Goal: Task Accomplishment & Management: Use online tool/utility

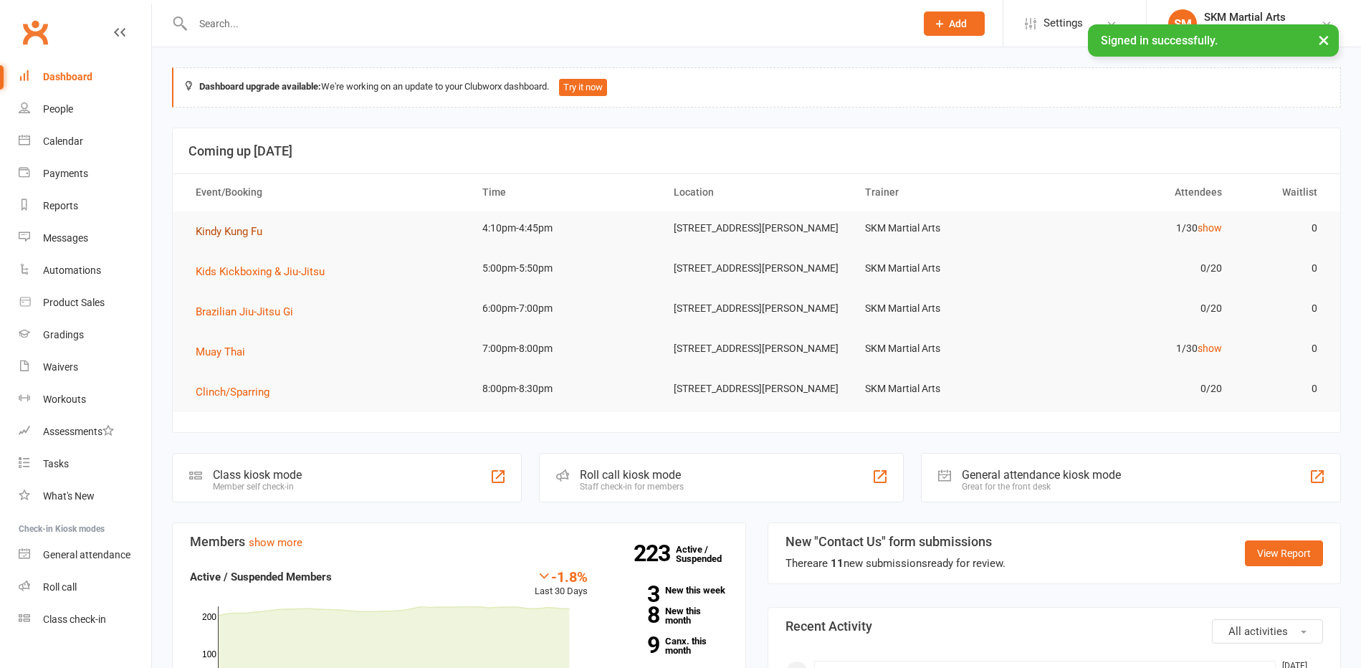
click at [230, 227] on span "Kindy Kung Fu" at bounding box center [229, 231] width 67 height 13
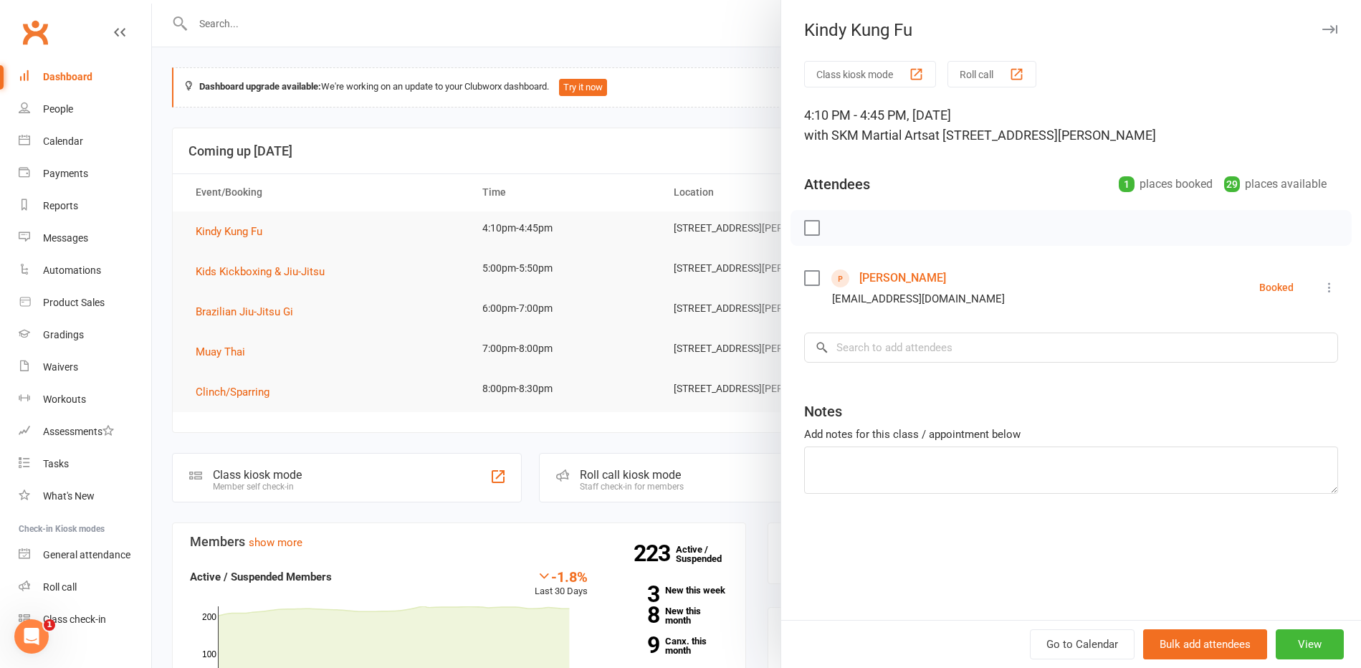
click at [858, 74] on button "Class kiosk mode" at bounding box center [870, 74] width 132 height 27
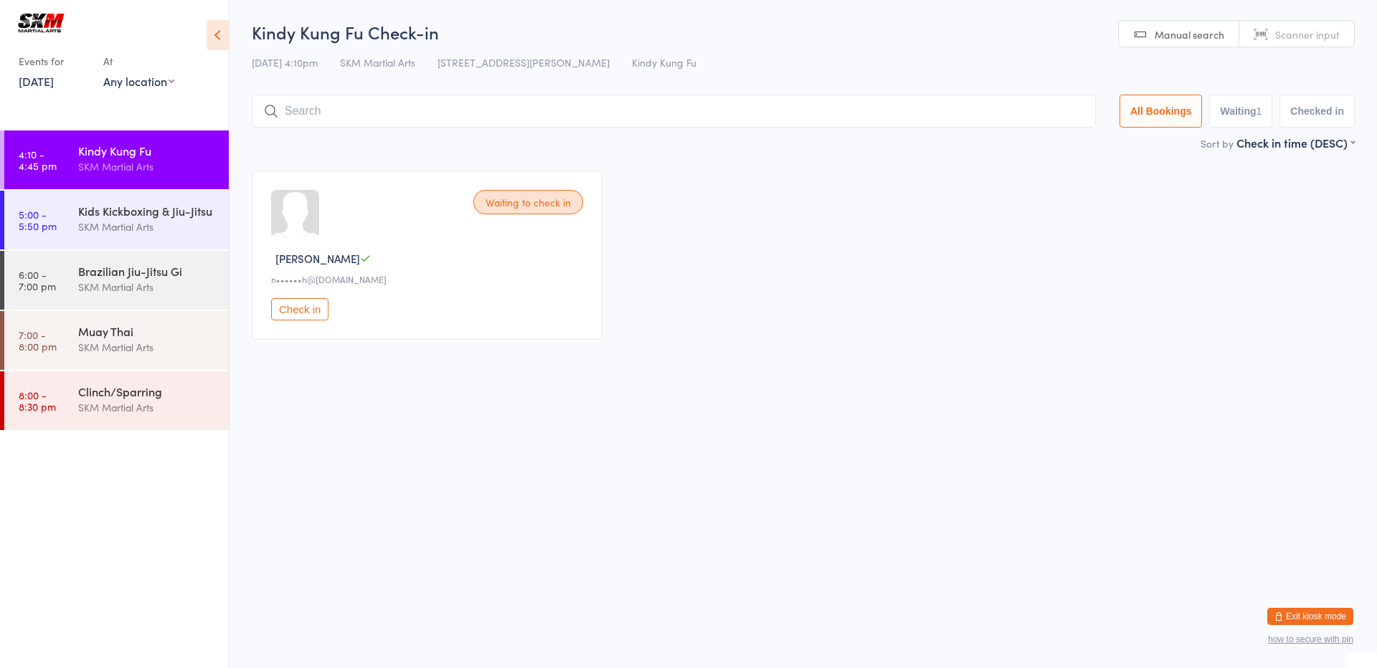
click at [289, 310] on button "Check in" at bounding box center [299, 309] width 57 height 22
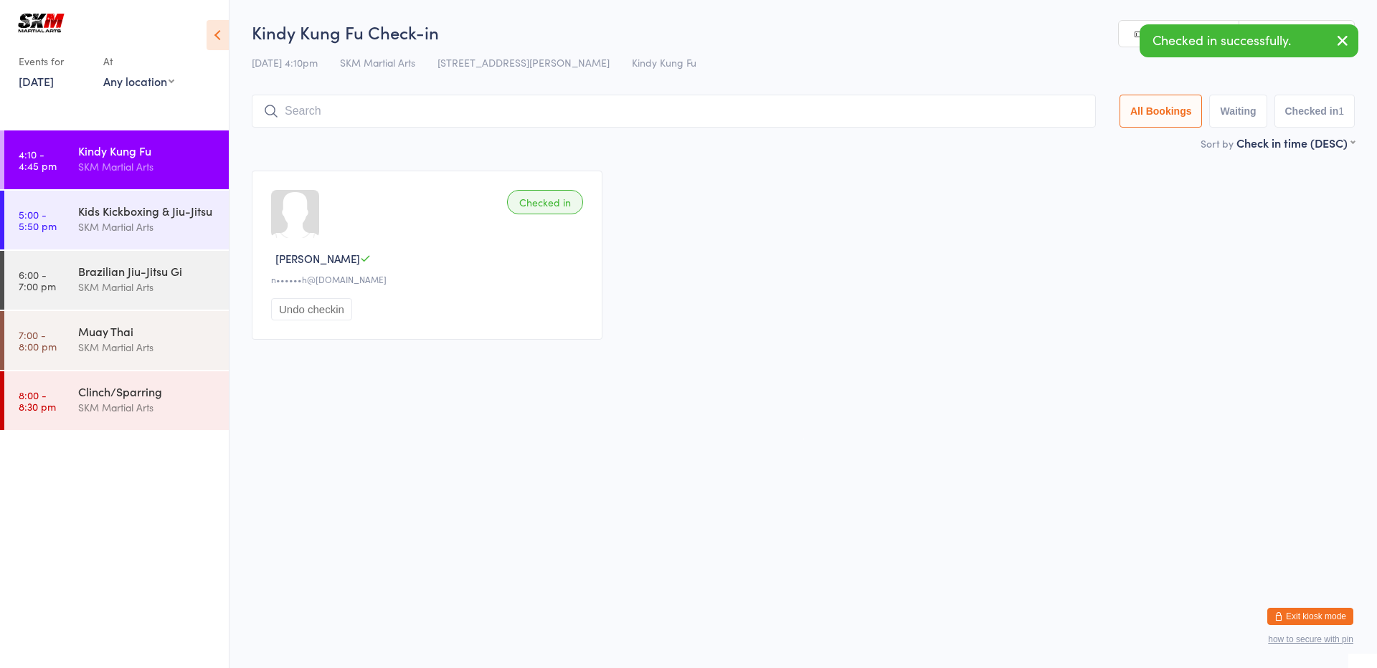
click at [483, 115] on input "search" at bounding box center [674, 111] width 844 height 33
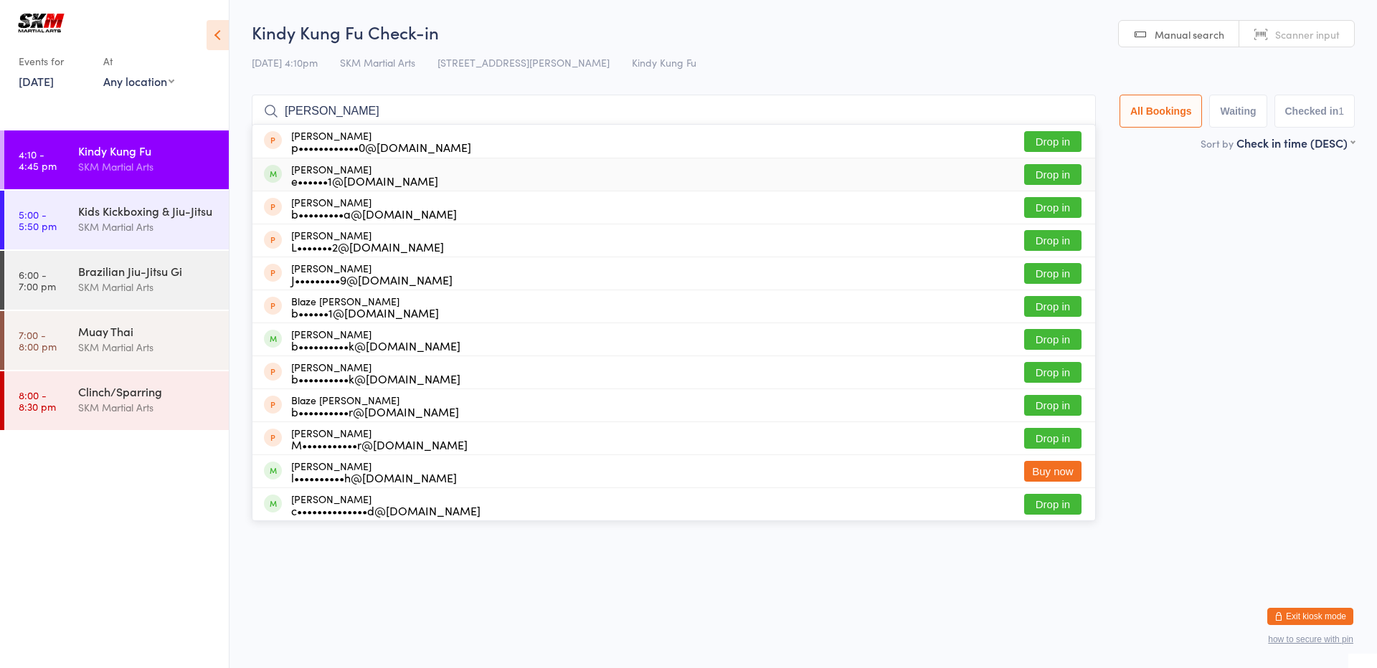
type input "[PERSON_NAME]"
click at [1062, 181] on button "Drop in" at bounding box center [1052, 174] width 57 height 21
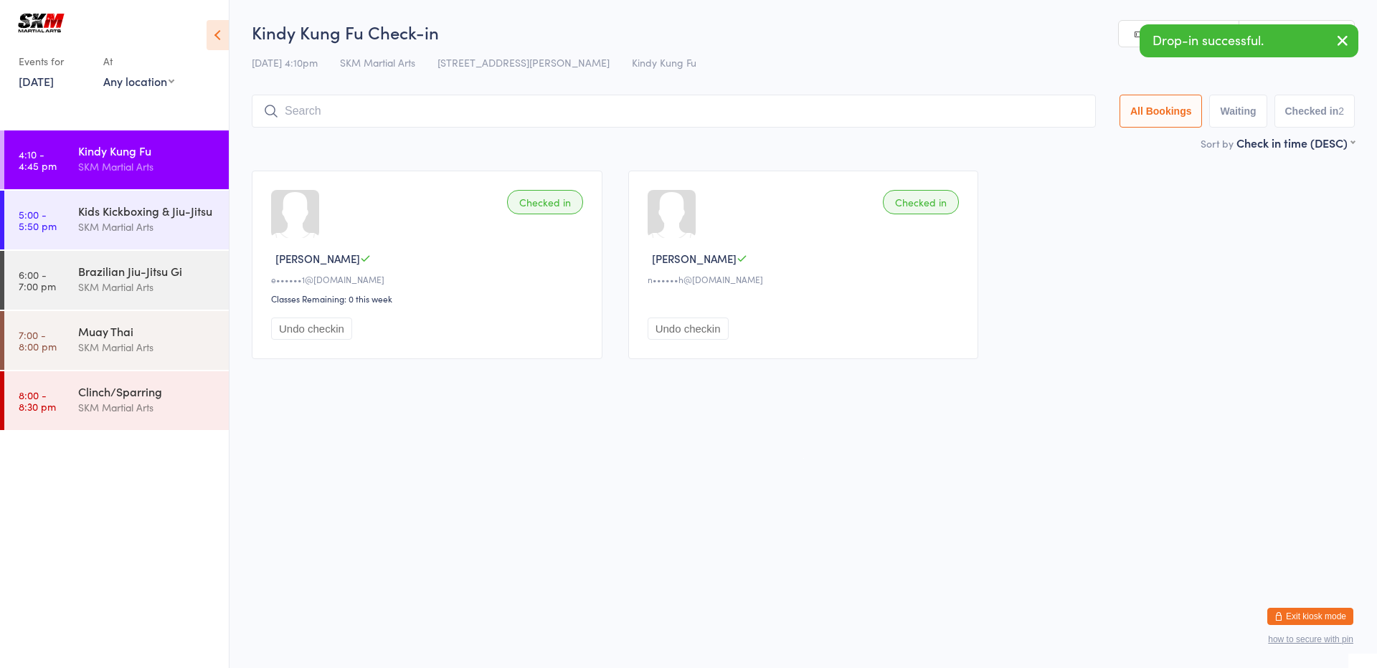
click at [615, 118] on input "search" at bounding box center [674, 111] width 844 height 33
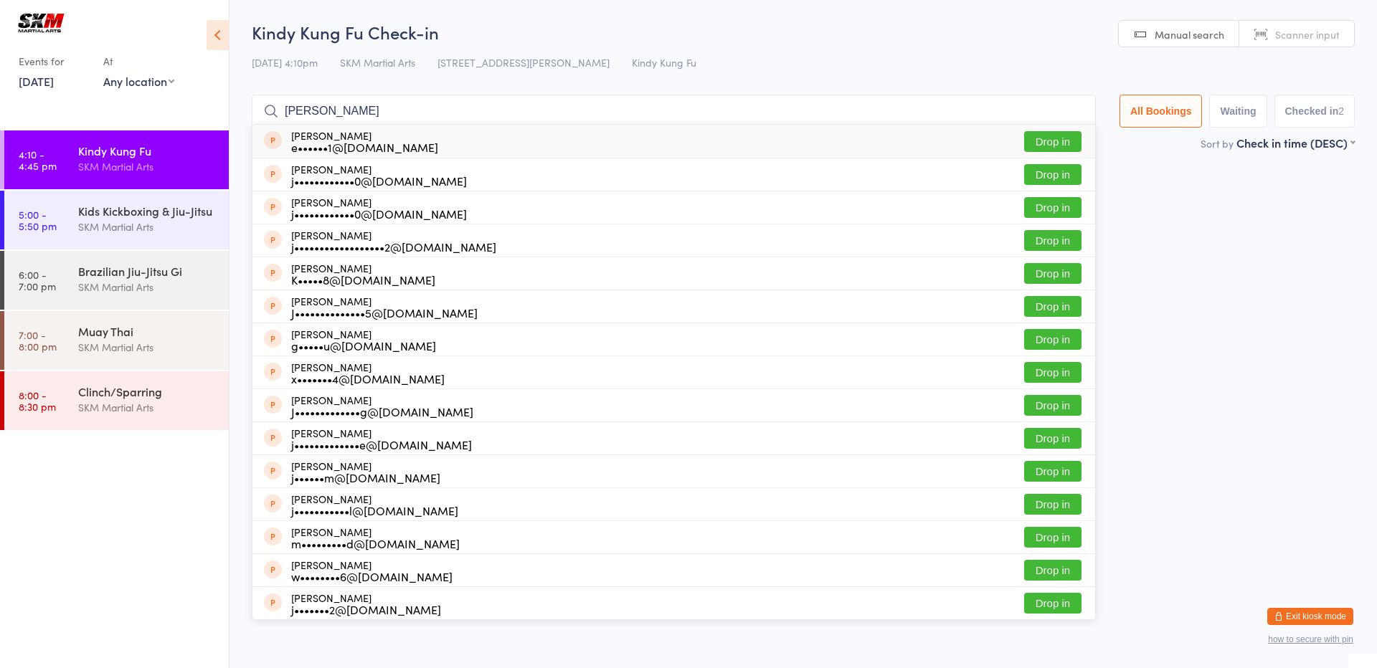
type input "[PERSON_NAME]"
click at [1066, 143] on button "Drop in" at bounding box center [1052, 141] width 57 height 21
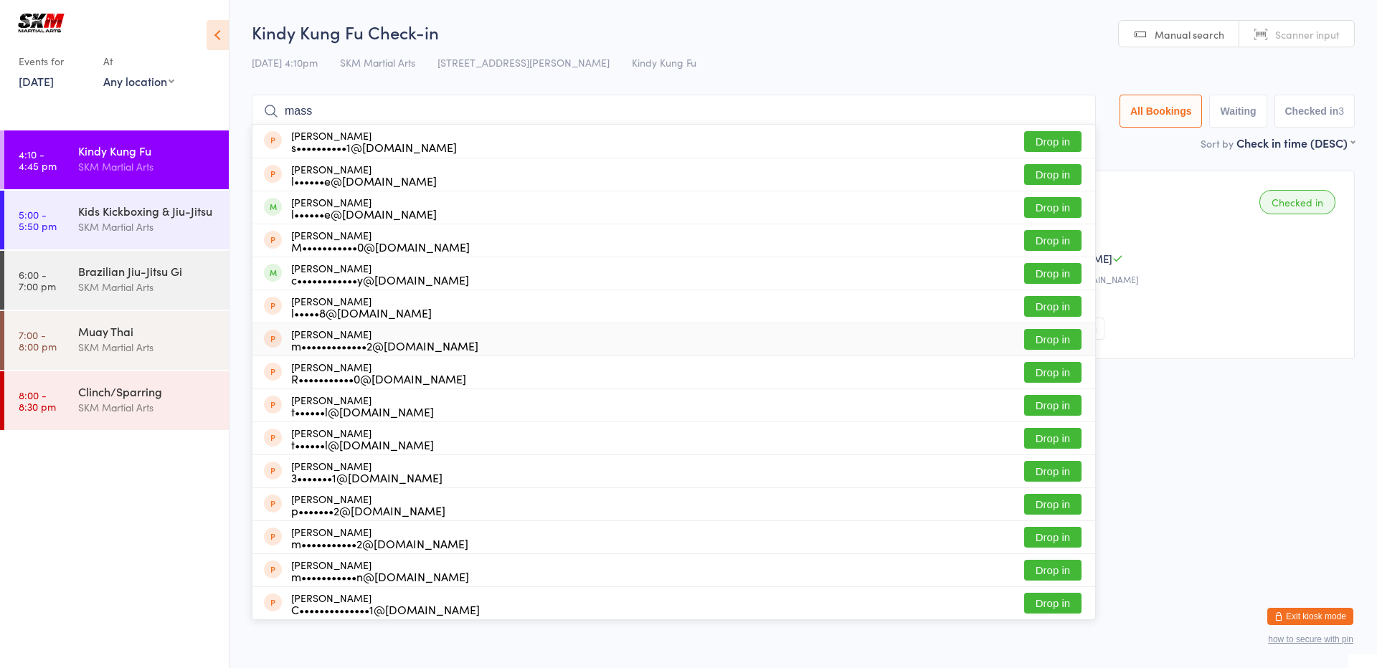
type input "mass"
click at [884, 376] on div "[PERSON_NAME] R•••••••••••0@[DOMAIN_NAME] Drop in" at bounding box center [673, 372] width 842 height 32
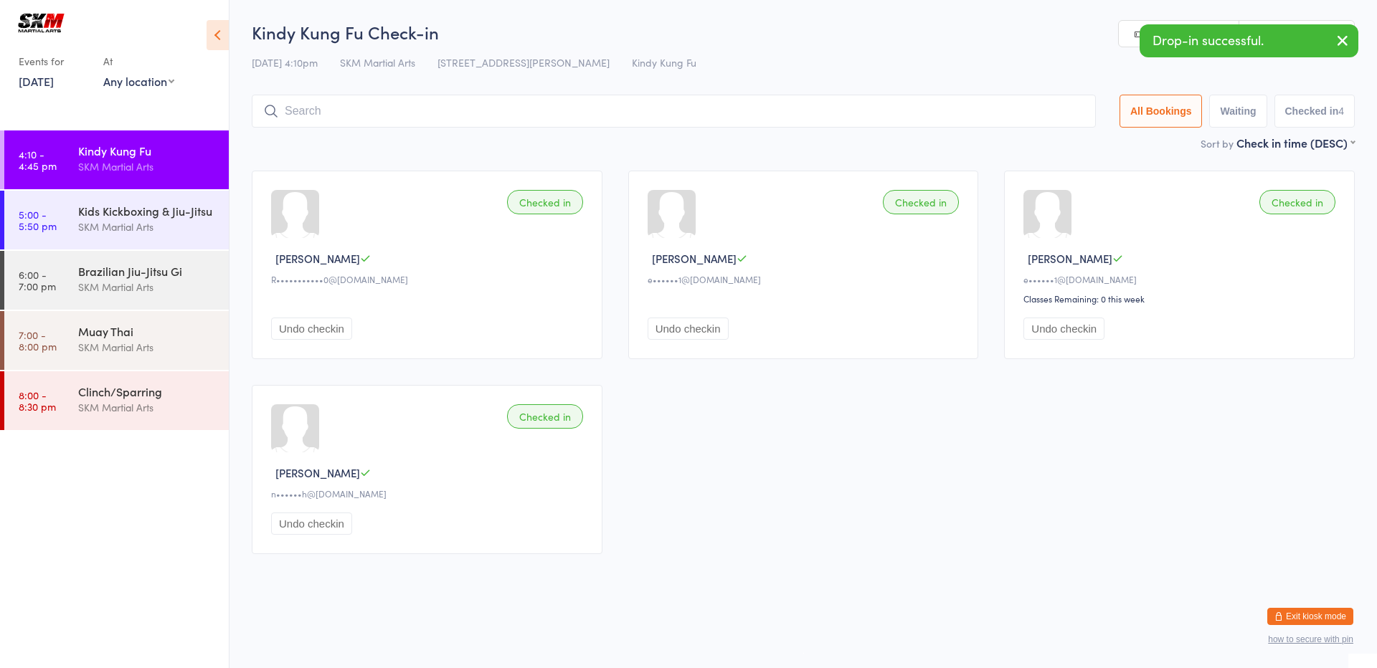
click at [319, 523] on button "Undo checkin" at bounding box center [311, 524] width 81 height 22
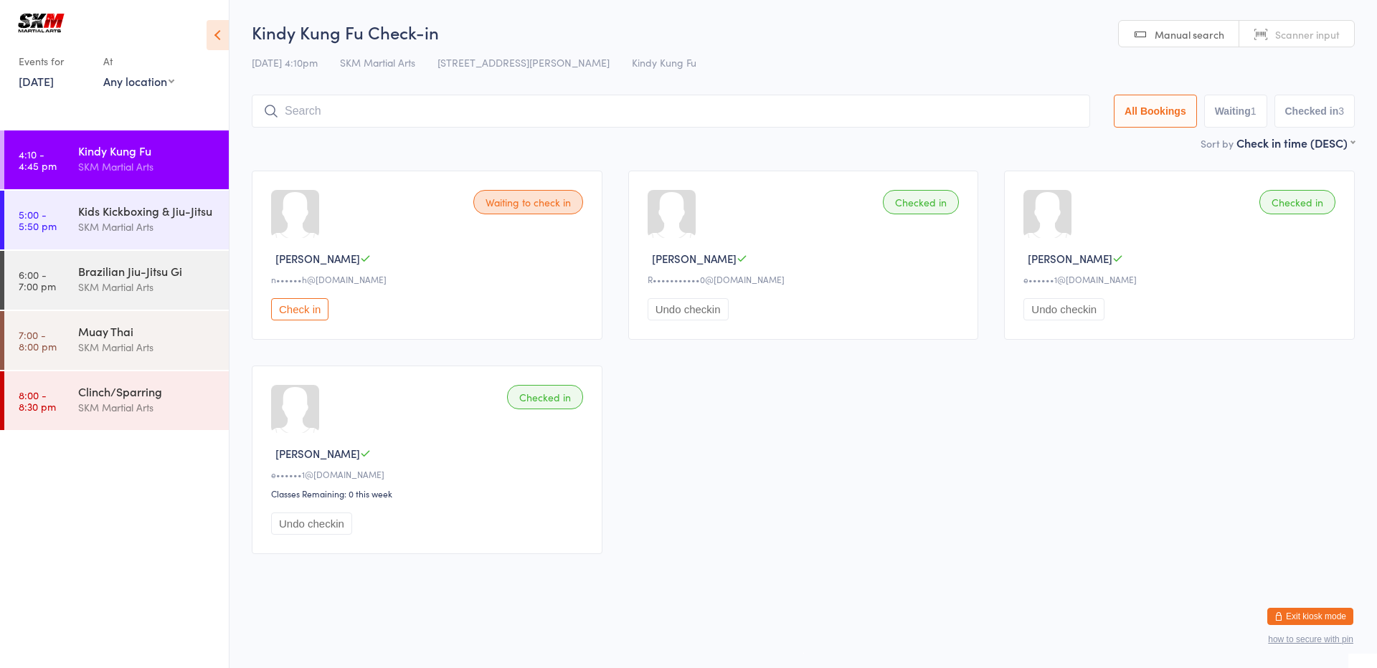
click at [350, 115] on input "search" at bounding box center [671, 111] width 838 height 33
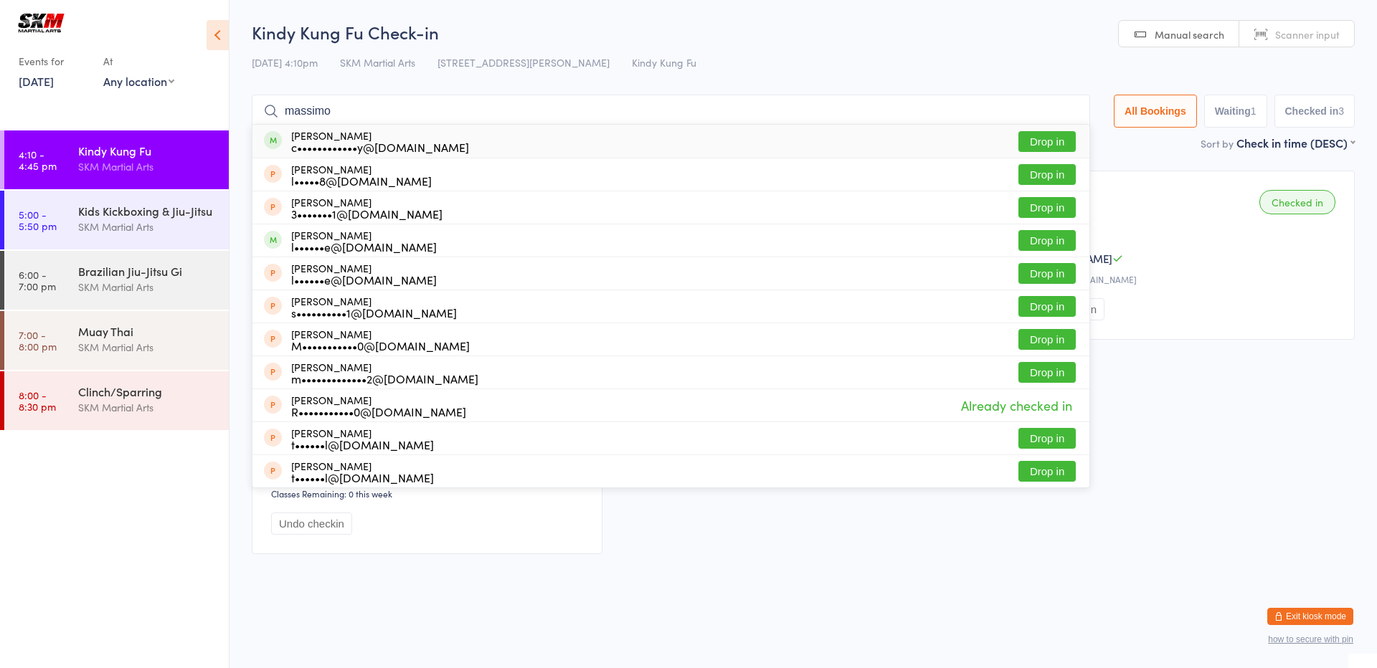
type input "massimo"
click at [1042, 139] on button "Drop in" at bounding box center [1046, 141] width 57 height 21
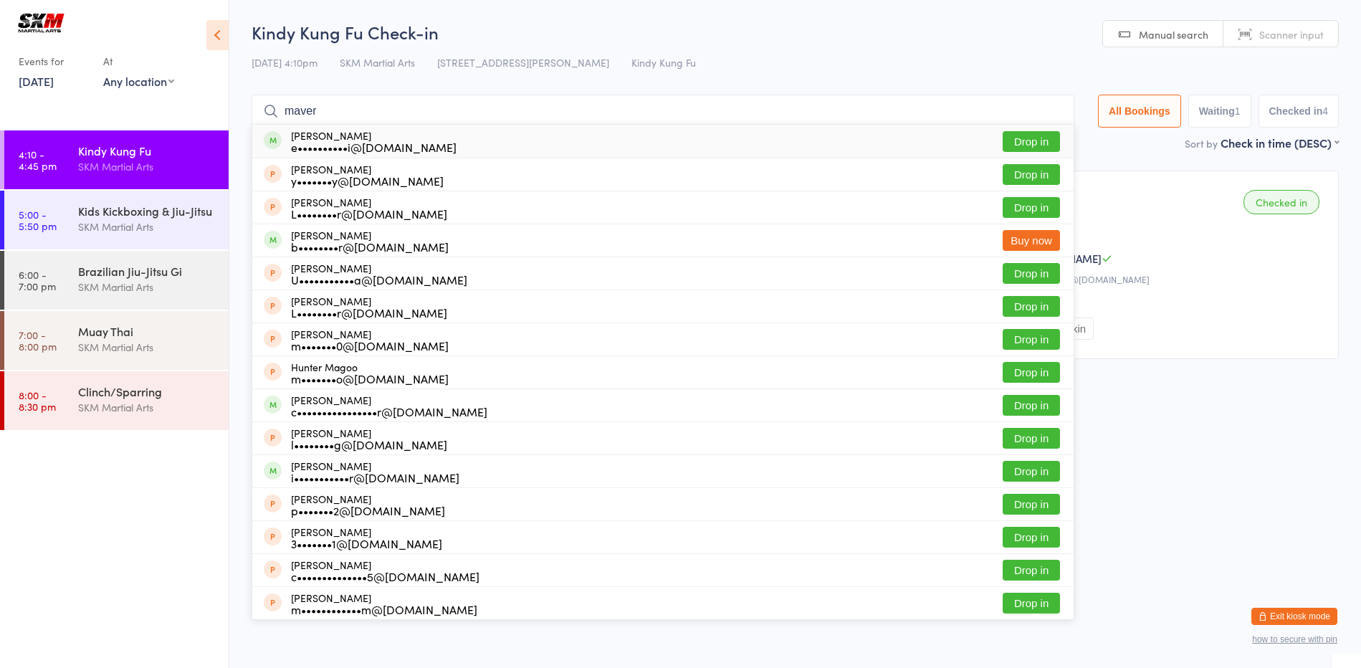
type input "maver"
click at [1030, 138] on button "Drop in" at bounding box center [1031, 141] width 57 height 21
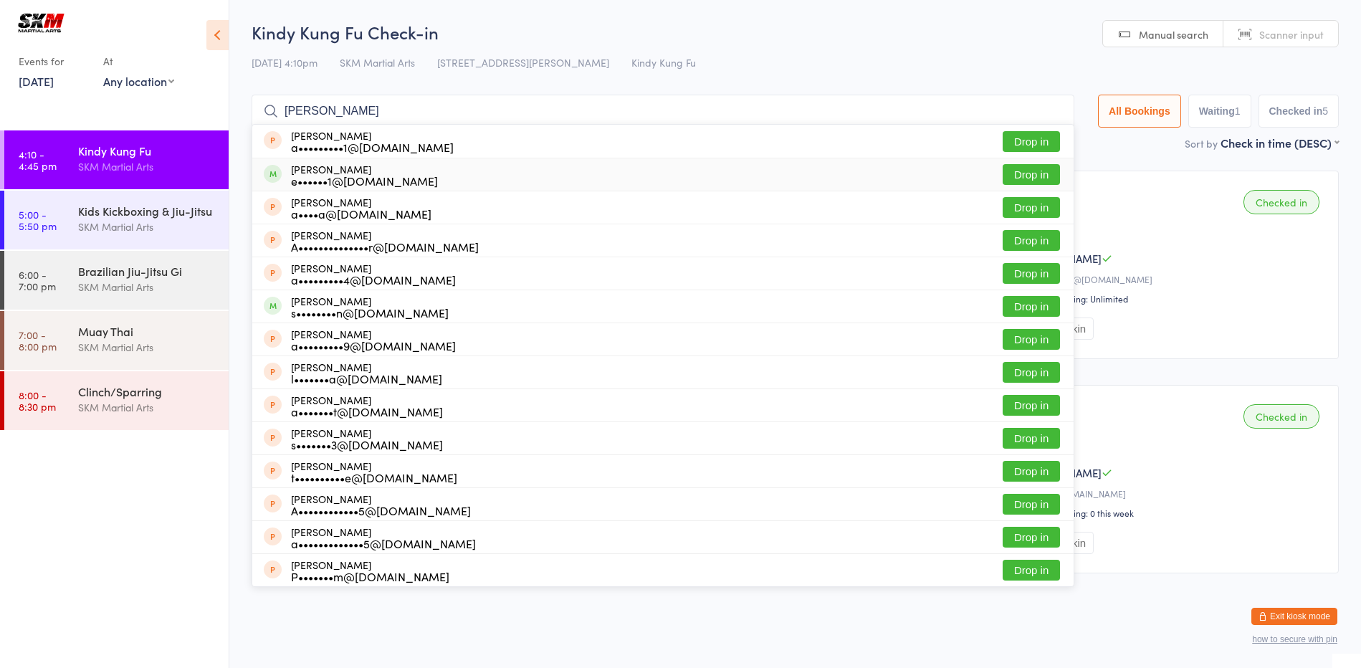
type input "[PERSON_NAME]"
click at [1037, 173] on button "Drop in" at bounding box center [1031, 174] width 57 height 21
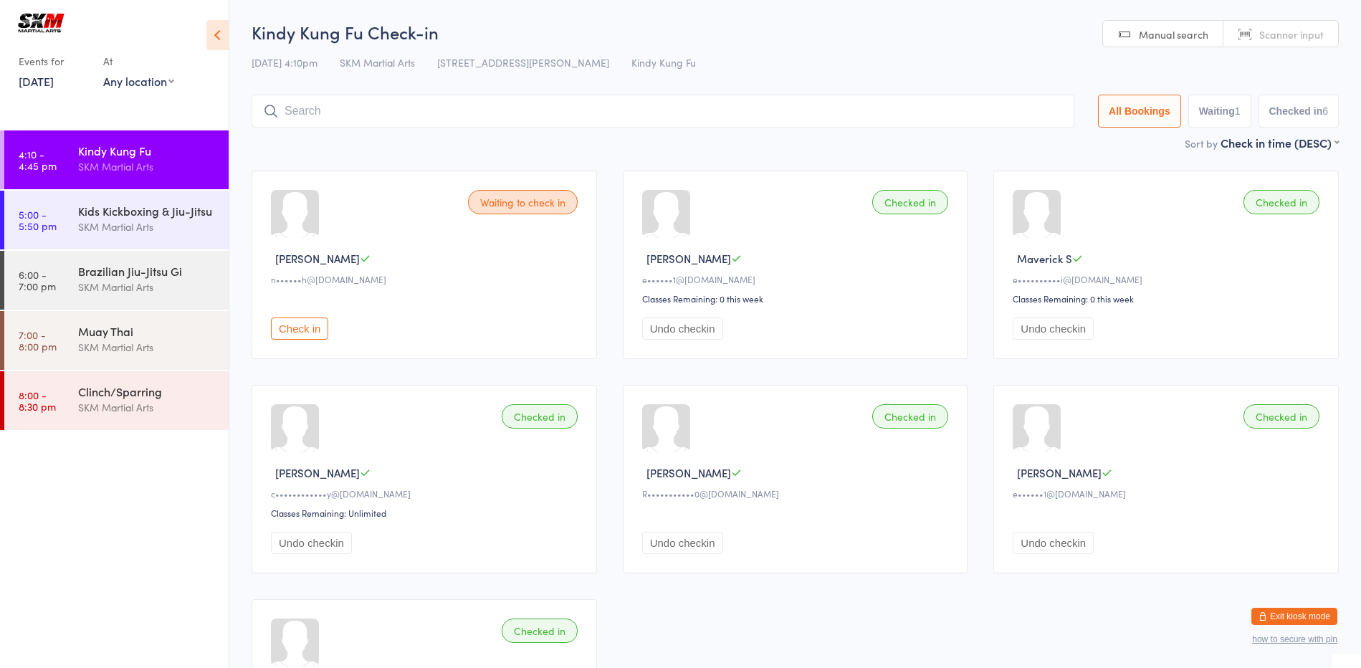
type input "b"
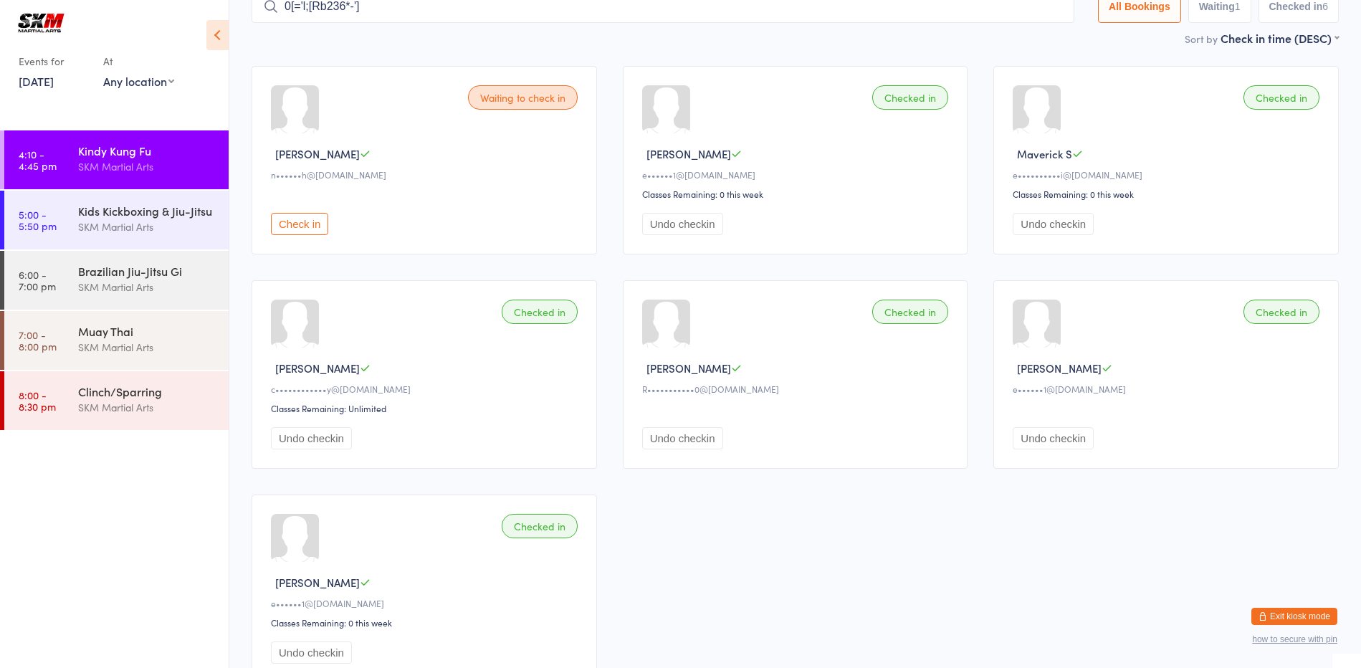
scroll to position [105, 0]
click at [398, 9] on input "0[='l;[p;Rb236*-']" at bounding box center [663, 6] width 823 height 33
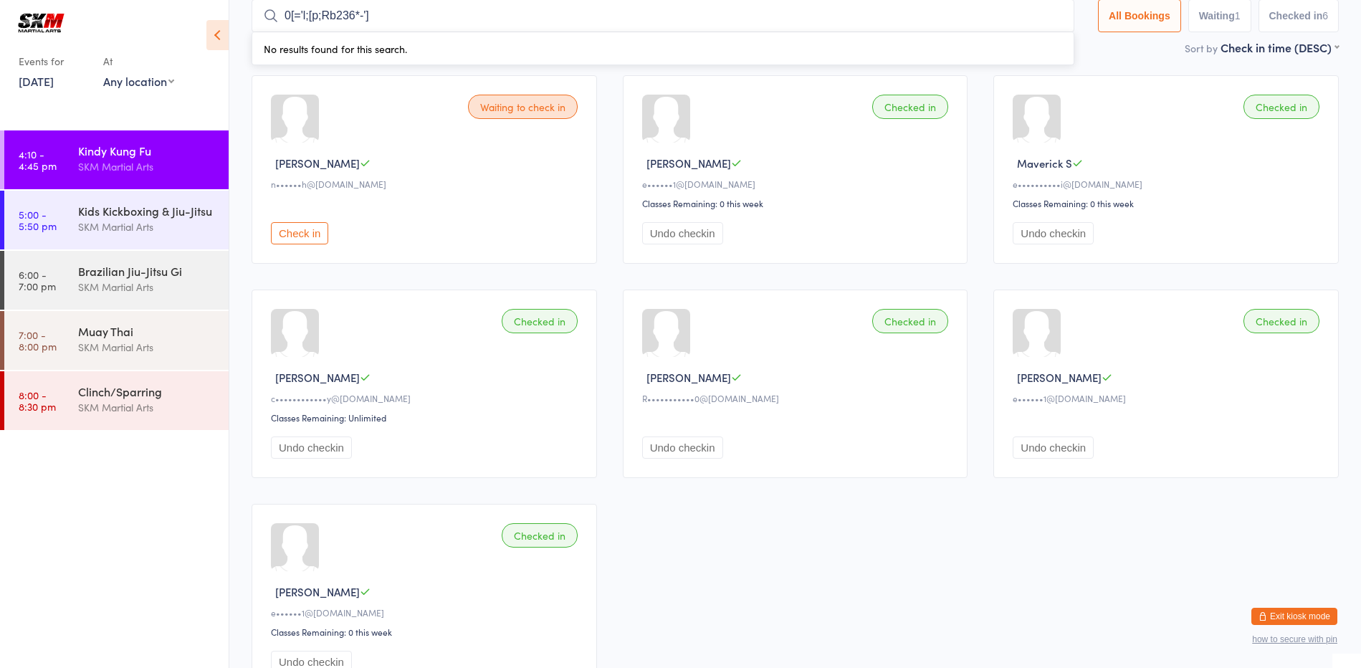
scroll to position [95, 0]
type input "0"
click at [333, 14] on input "search" at bounding box center [663, 16] width 823 height 33
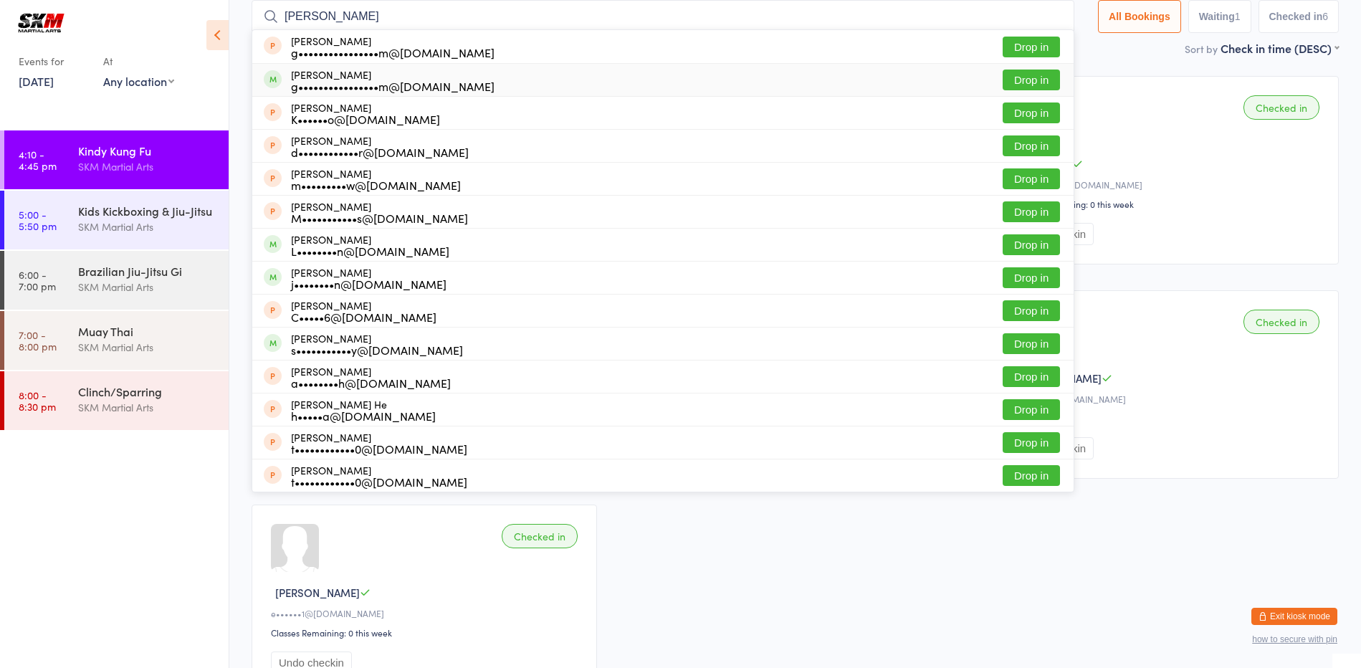
type input "[PERSON_NAME]"
click at [1003, 76] on button "Drop in" at bounding box center [1031, 80] width 57 height 21
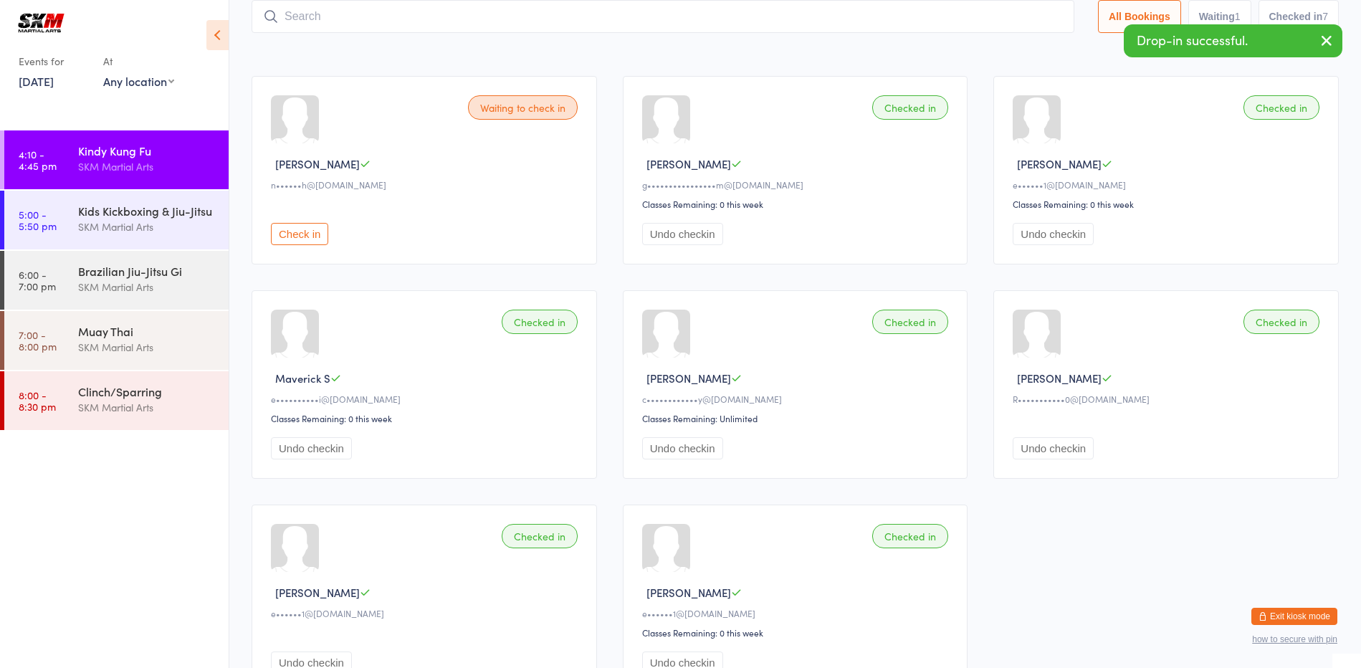
click at [540, 8] on input "search" at bounding box center [663, 16] width 823 height 33
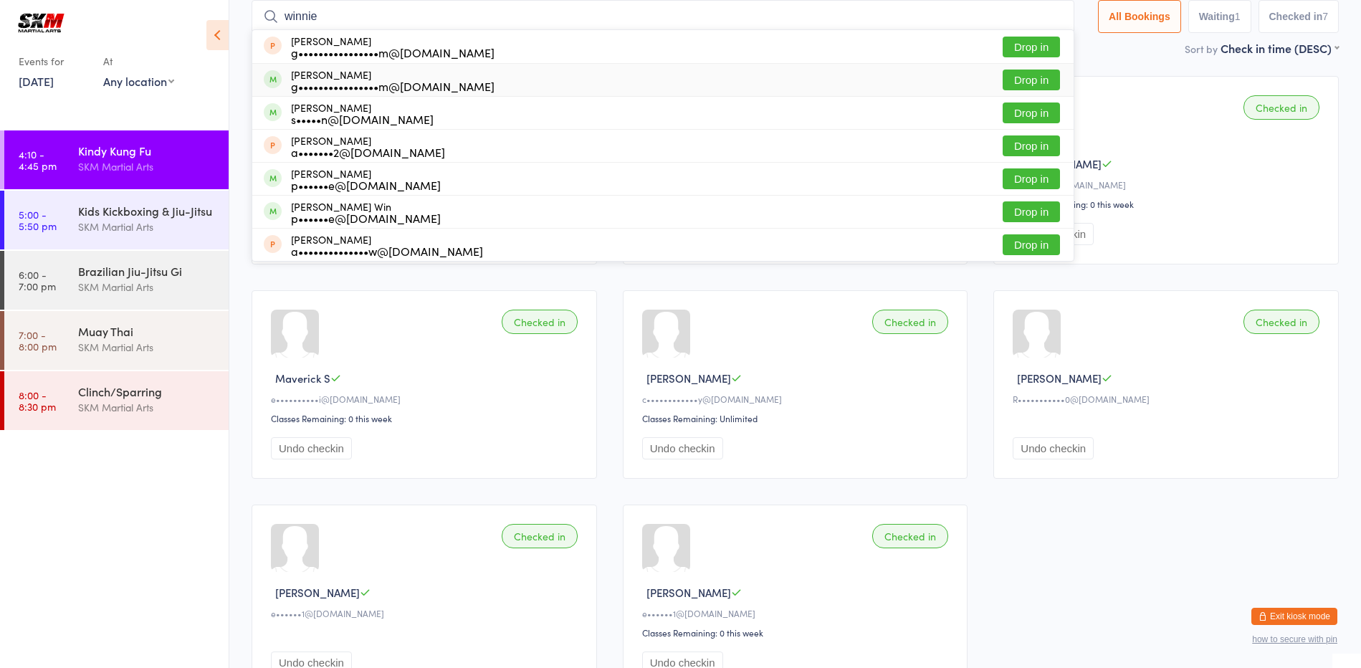
type input "winnie"
click at [1012, 85] on button "Drop in" at bounding box center [1031, 80] width 57 height 21
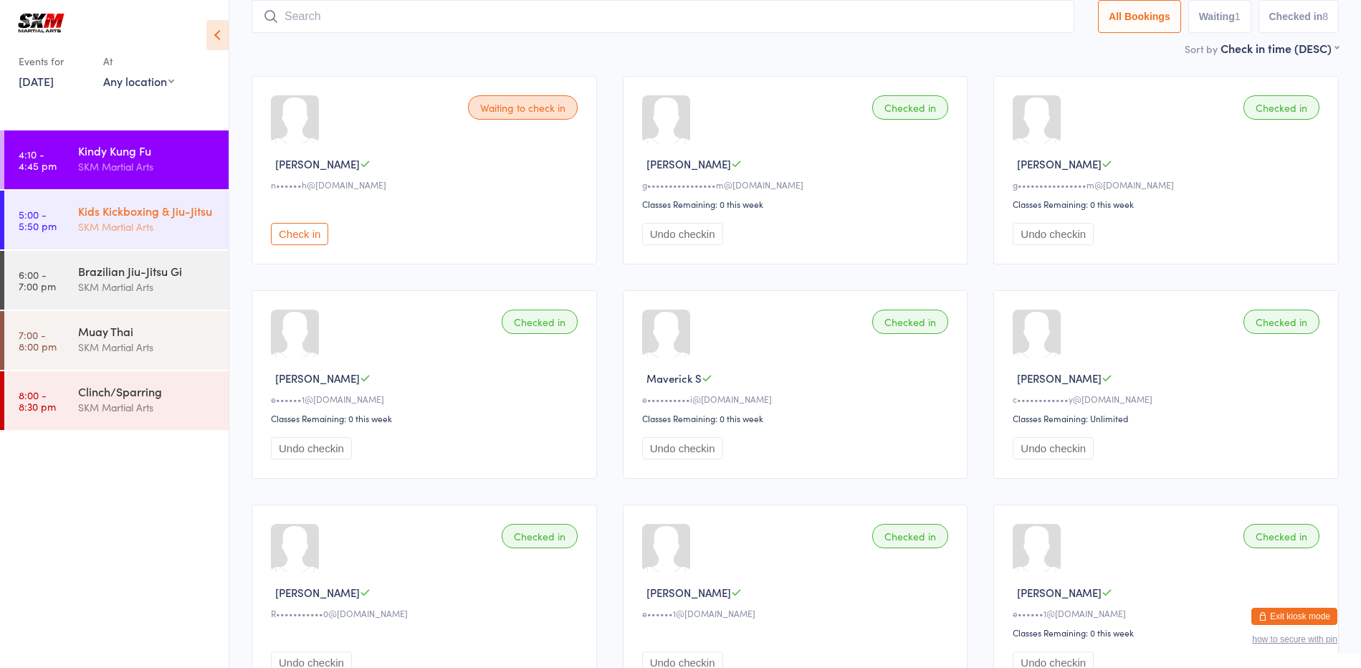
click at [194, 214] on div "Kids Kickboxing & Jiu-Jitsu" at bounding box center [147, 211] width 138 height 16
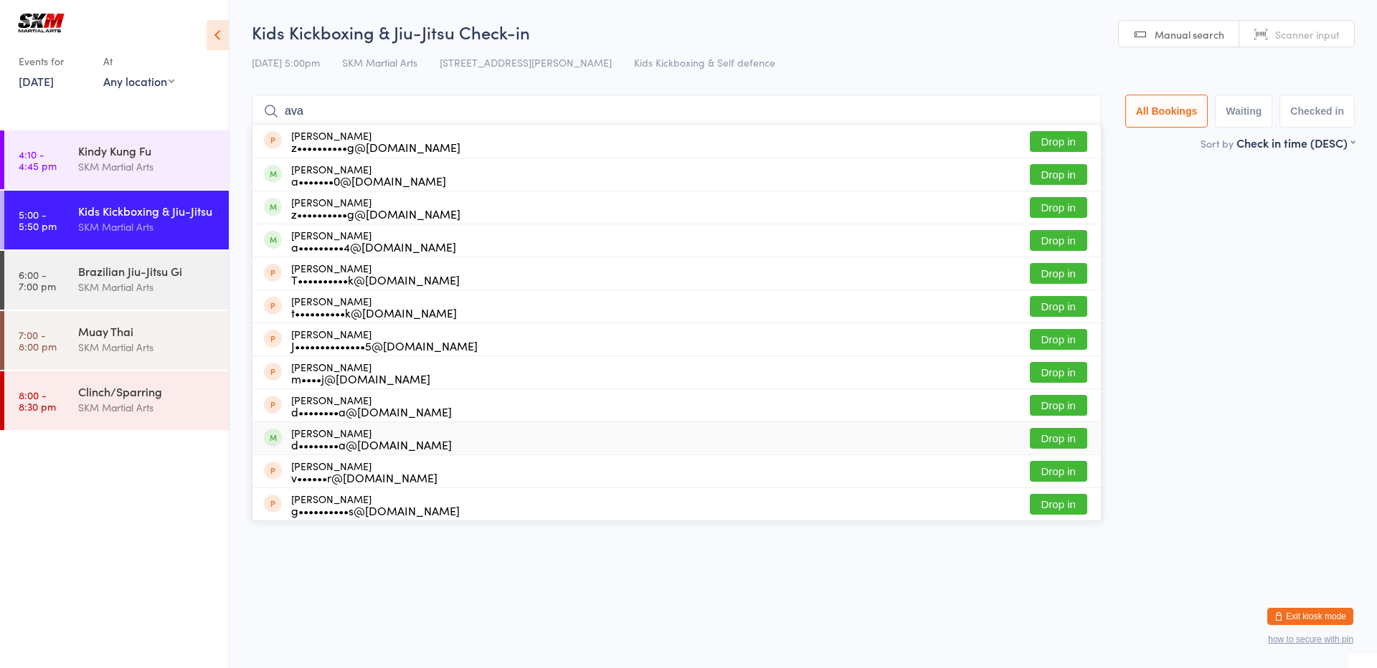
type input "ava"
click at [520, 431] on div "Ava [PERSON_NAME] d••••••••a@[DOMAIN_NAME] Drop in" at bounding box center [676, 438] width 848 height 32
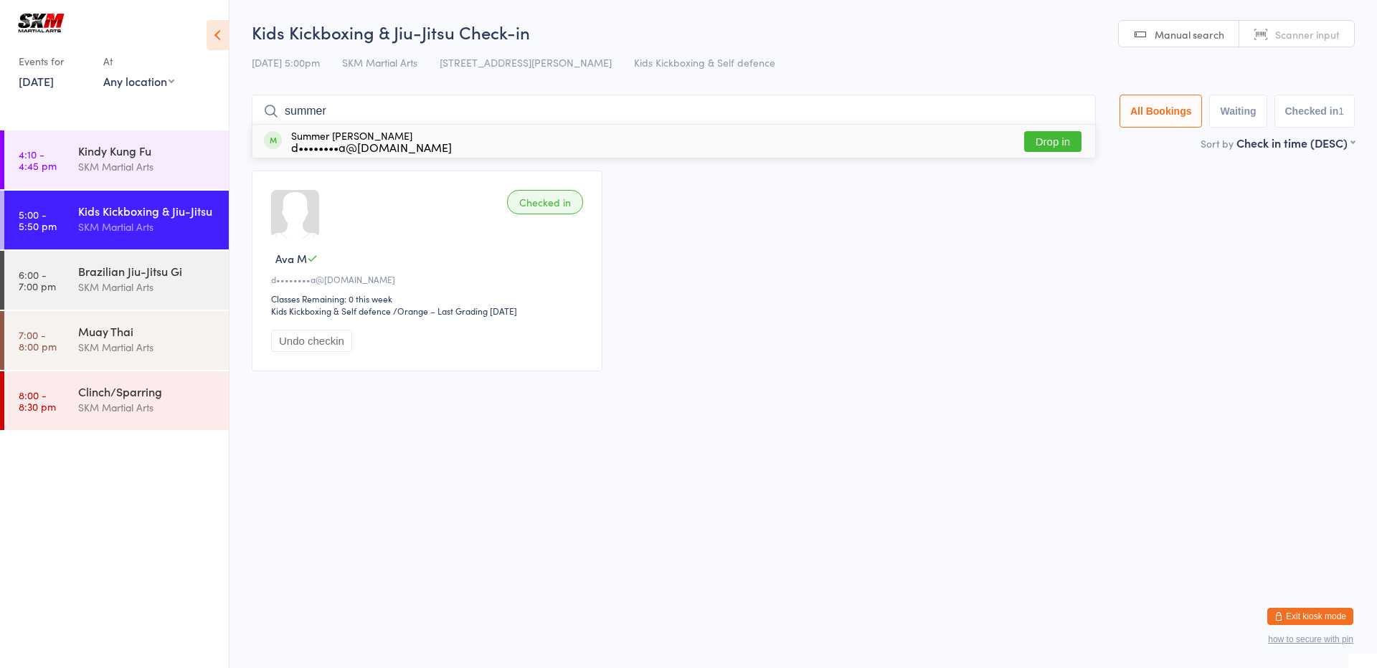
type input "summer"
click at [399, 136] on div "Summer [PERSON_NAME] d••••••••a@[DOMAIN_NAME]" at bounding box center [371, 141] width 161 height 23
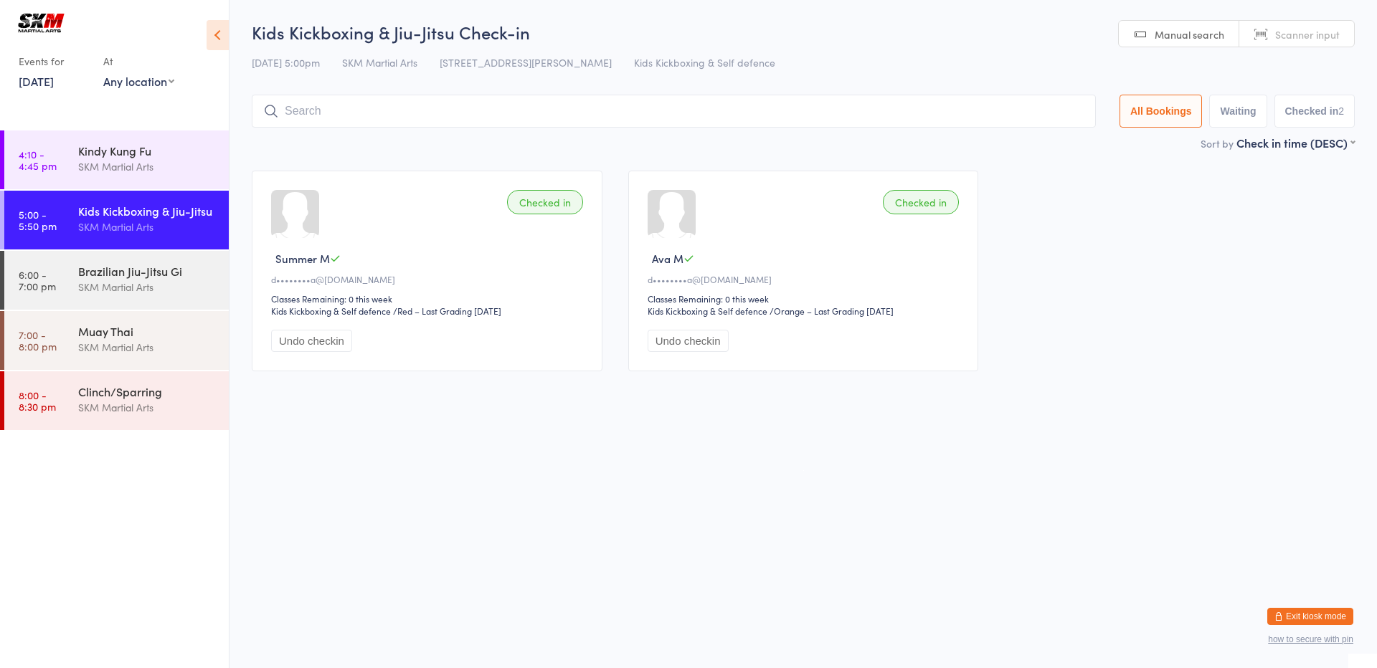
type input "/"
type input "[PERSON_NAME]"
type input "."
